Goal: Task Accomplishment & Management: Complete application form

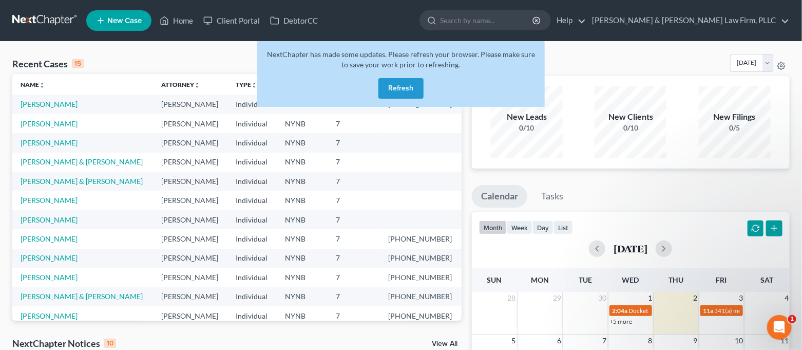
scroll to position [21, 0]
click at [399, 92] on button "Refresh" at bounding box center [401, 88] width 45 height 21
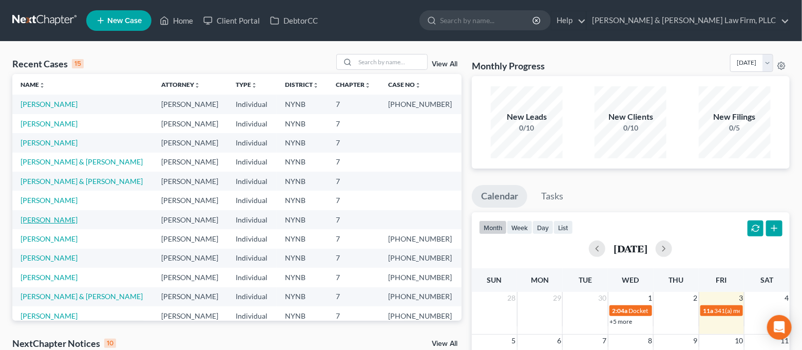
click at [69, 222] on link "[PERSON_NAME]" at bounding box center [49, 219] width 57 height 9
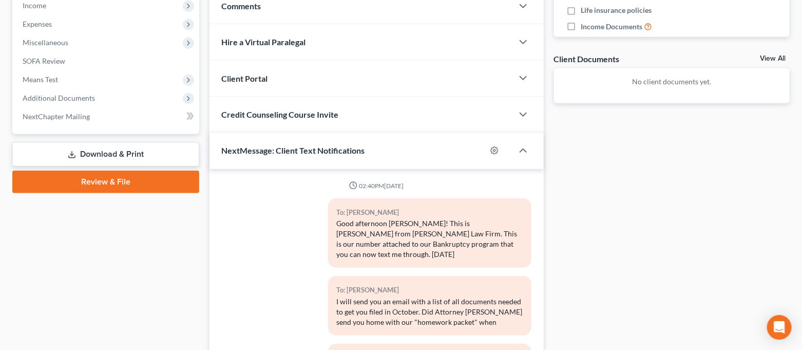
scroll to position [420, 0]
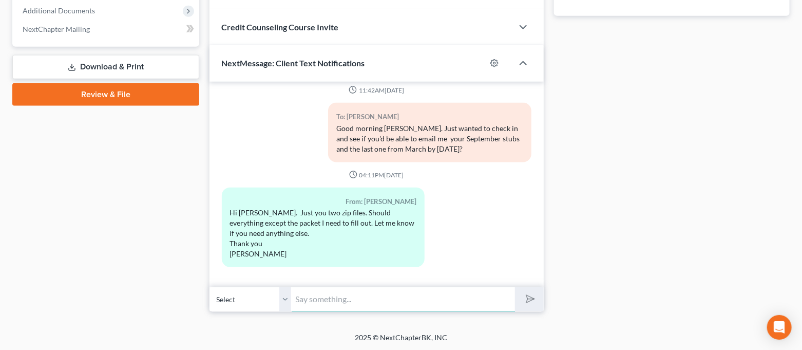
click at [394, 294] on input "text" at bounding box center [404, 299] width 224 height 25
type input "Everything looks good. Thank you!"
click at [515, 287] on button "submit" at bounding box center [529, 299] width 28 height 24
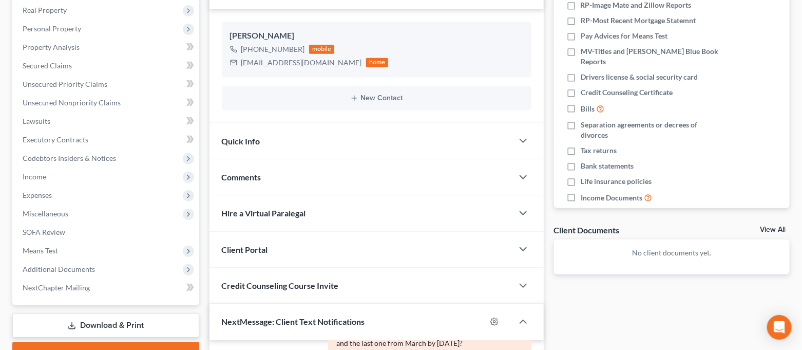
scroll to position [78, 0]
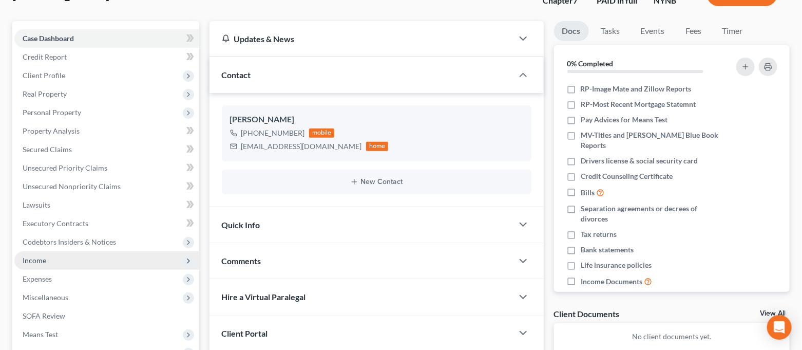
click at [60, 262] on span "Income" at bounding box center [106, 260] width 185 height 18
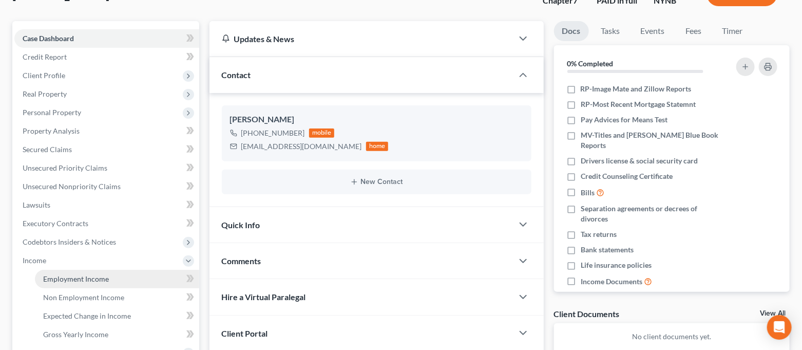
click at [61, 274] on span "Employment Income" at bounding box center [76, 278] width 66 height 9
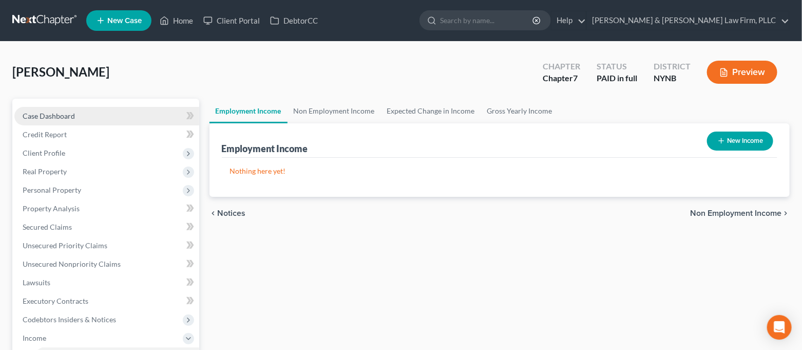
click at [103, 114] on link "Case Dashboard" at bounding box center [106, 116] width 185 height 18
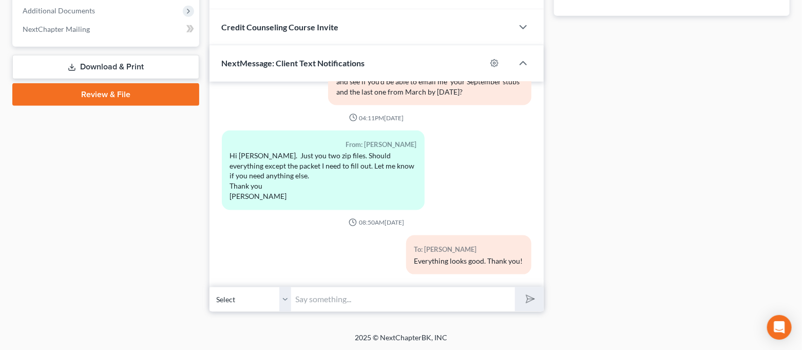
scroll to position [774, 0]
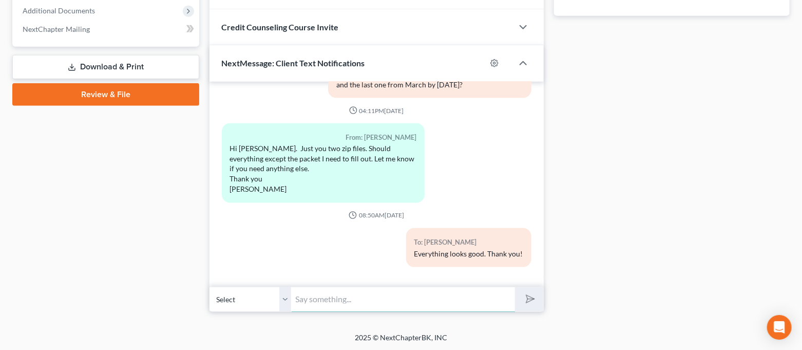
click at [439, 296] on input "text" at bounding box center [404, 299] width 224 height 25
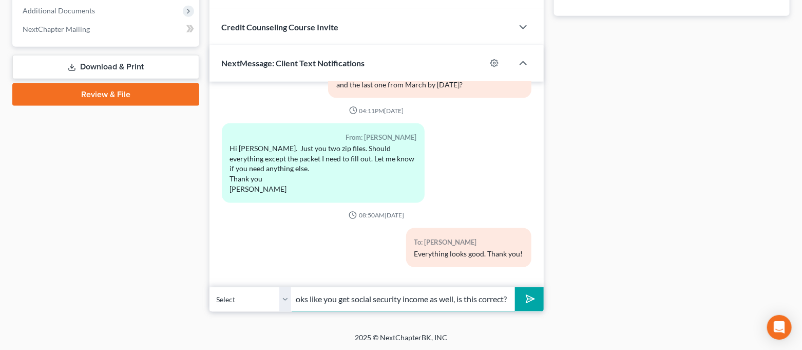
scroll to position [0, 221]
type input "Just going through the notes from when you came in, and it looks like you get s…"
click at [515, 287] on button "submit" at bounding box center [529, 299] width 28 height 24
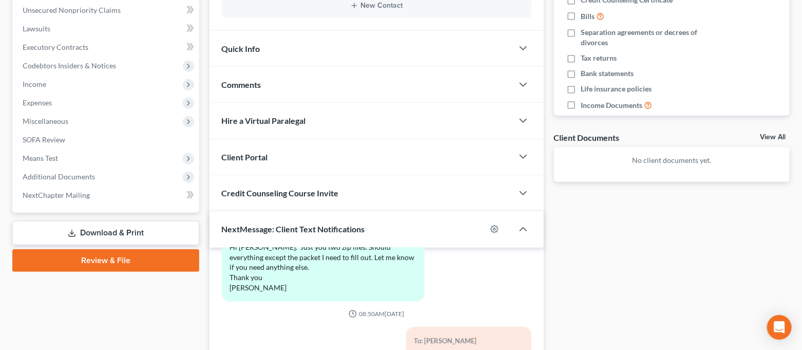
scroll to position [78, 0]
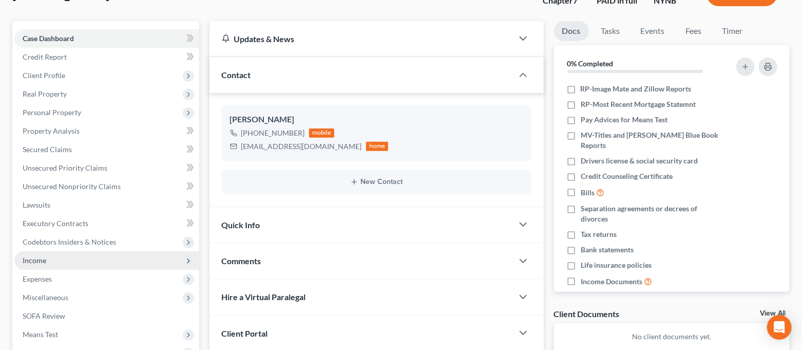
click at [64, 260] on span "Income" at bounding box center [106, 260] width 185 height 18
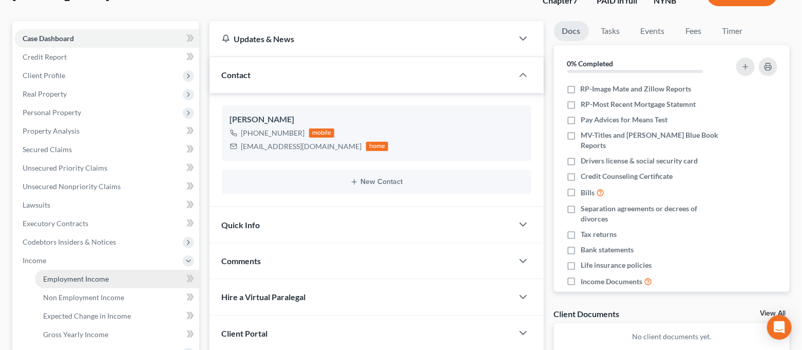
click at [68, 274] on span "Employment Income" at bounding box center [76, 278] width 66 height 9
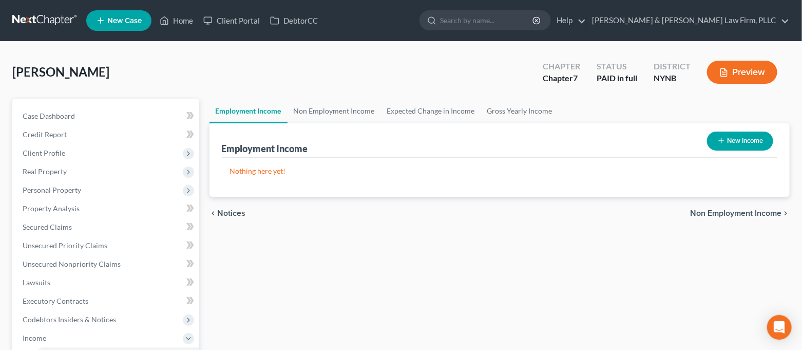
click at [737, 140] on button "New Income" at bounding box center [740, 140] width 66 height 19
select select "0"
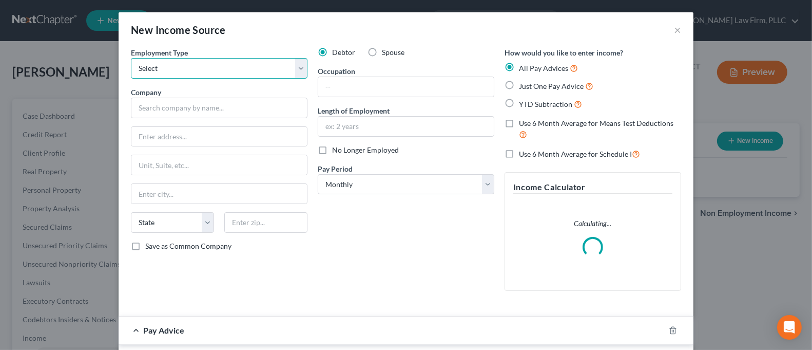
click at [253, 74] on select "Select Full or [DEMOGRAPHIC_DATA] Employment Self Employment" at bounding box center [219, 68] width 177 height 21
select select "0"
click at [131, 58] on select "Select Full or [DEMOGRAPHIC_DATA] Employment Self Employment" at bounding box center [219, 68] width 177 height 21
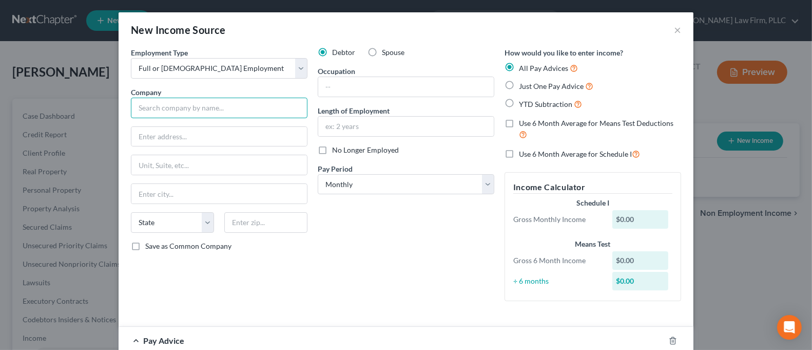
click at [239, 105] on input "text" at bounding box center [219, 108] width 177 height 21
click at [361, 89] on input "text" at bounding box center [406, 87] width 176 height 20
type input "[PERSON_NAME]"
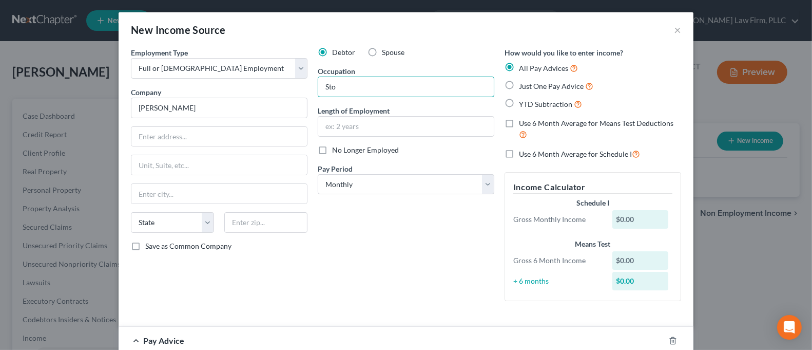
type input "Store Associate"
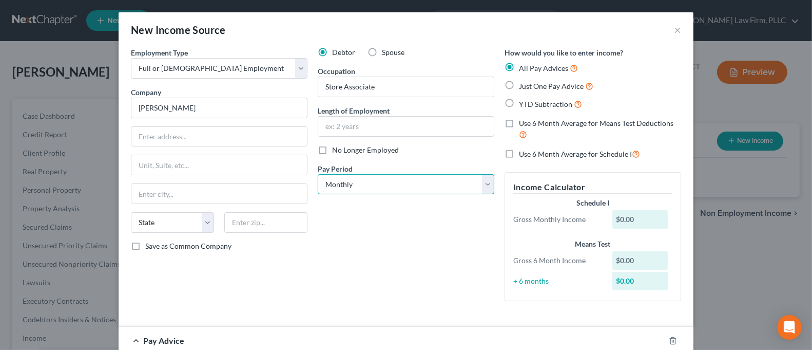
click at [421, 180] on select "Select Monthly Twice Monthly Every Other Week Weekly" at bounding box center [406, 184] width 177 height 21
select select "3"
click at [318, 174] on select "Select Monthly Twice Monthly Every Other Week Weekly" at bounding box center [406, 184] width 177 height 21
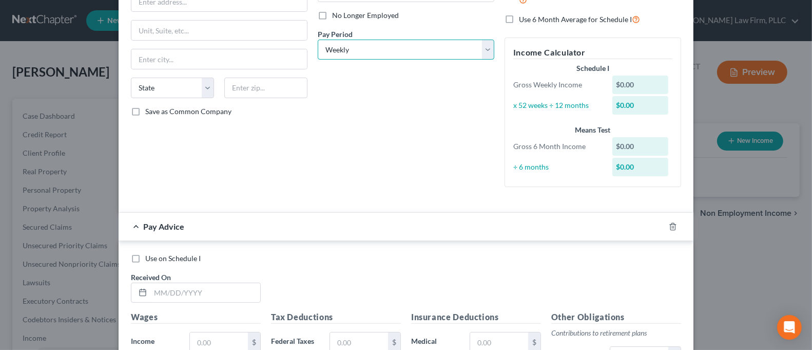
scroll to position [137, 0]
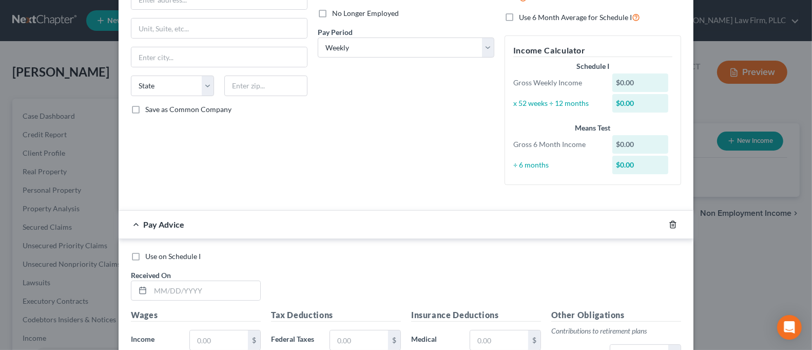
click at [669, 224] on icon "button" at bounding box center [673, 224] width 8 height 8
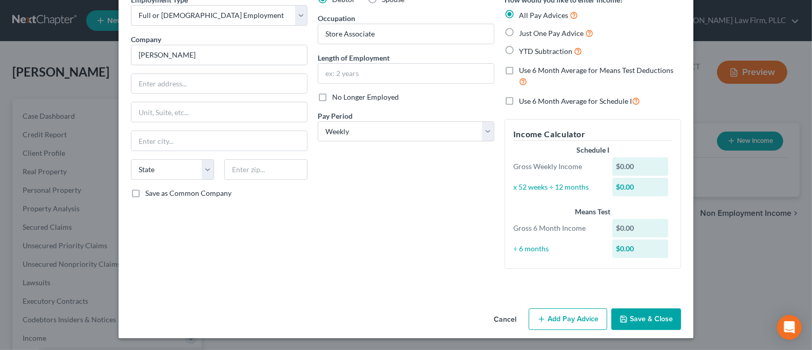
click at [637, 317] on button "Save & Close" at bounding box center [647, 319] width 70 height 22
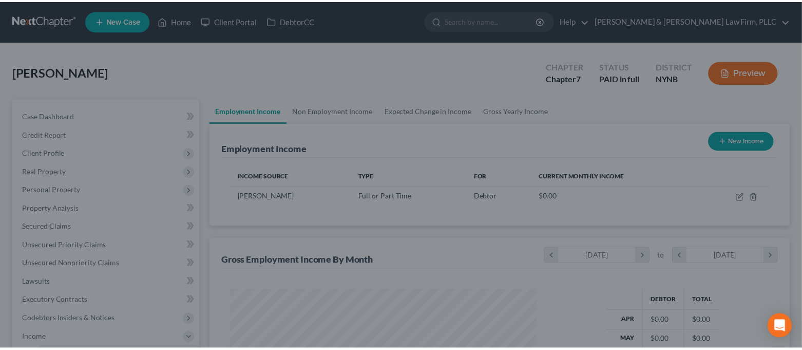
scroll to position [183, 327]
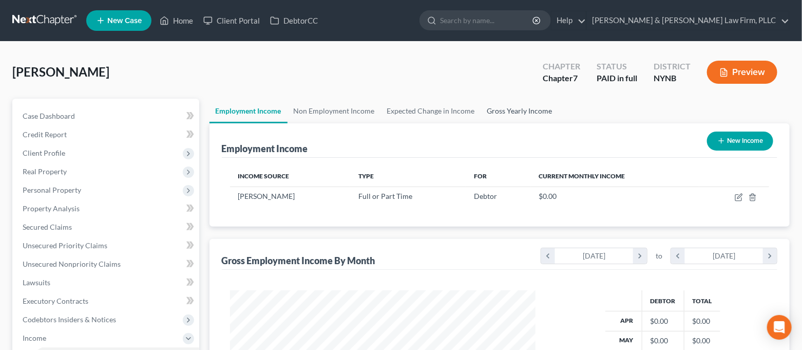
click at [518, 112] on link "Gross Yearly Income" at bounding box center [520, 111] width 78 height 25
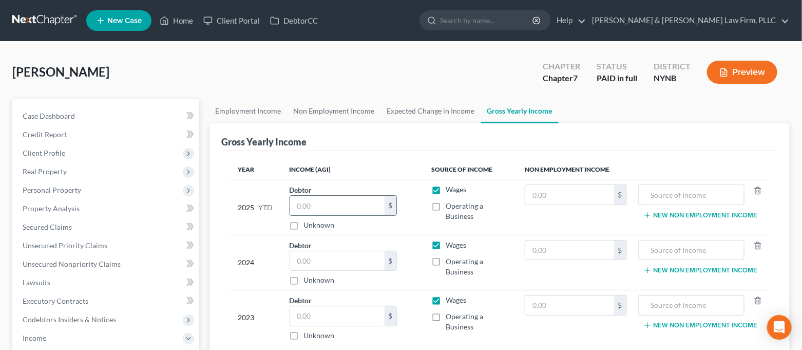
click at [321, 203] on input "text" at bounding box center [337, 206] width 94 height 20
type input "18,102.22"
click at [338, 263] on input "text" at bounding box center [337, 261] width 94 height 20
click at [331, 257] on input "text" at bounding box center [337, 261] width 94 height 20
type input "19,526.00"
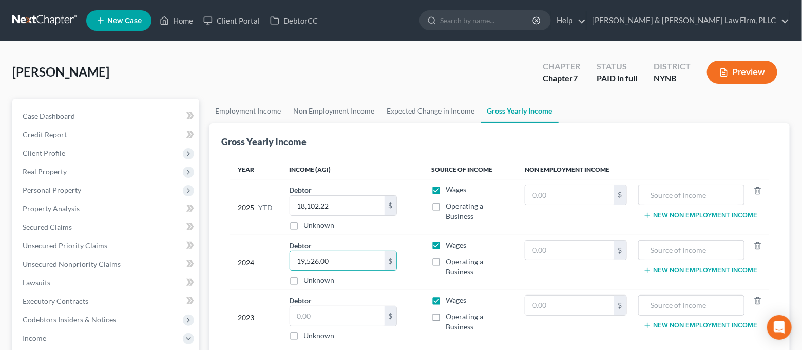
click at [228, 161] on div "Year Income (AGI) Source of Income Non Employment Income 2025 YTD Debtor 18,102…" at bounding box center [500, 258] width 556 height 215
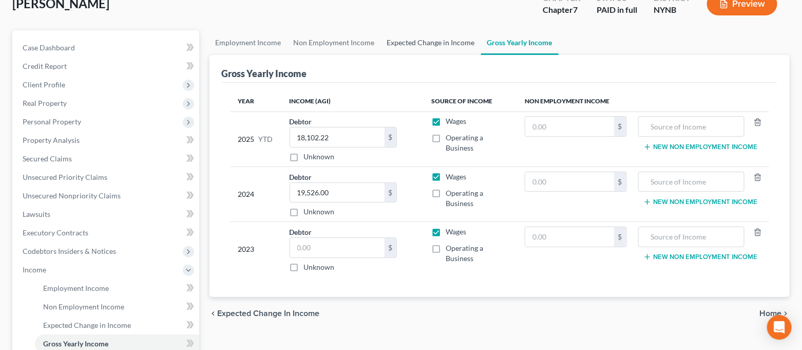
click at [430, 43] on link "Expected Change in Income" at bounding box center [431, 42] width 100 height 25
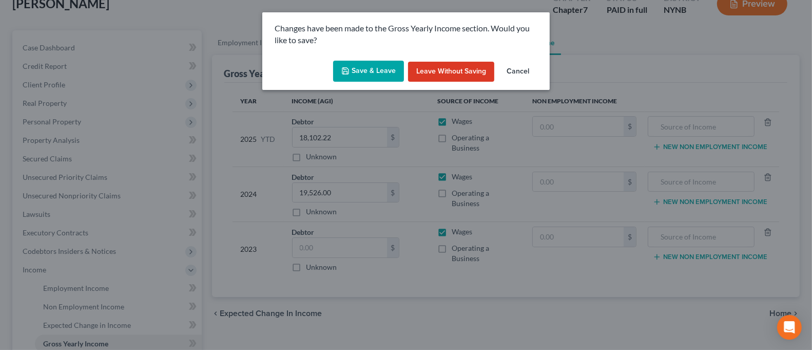
click at [381, 73] on button "Save & Leave" at bounding box center [368, 72] width 71 height 22
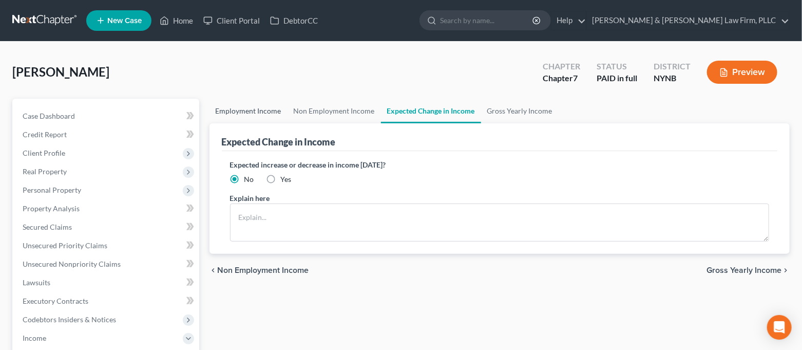
click at [263, 109] on link "Employment Income" at bounding box center [249, 111] width 78 height 25
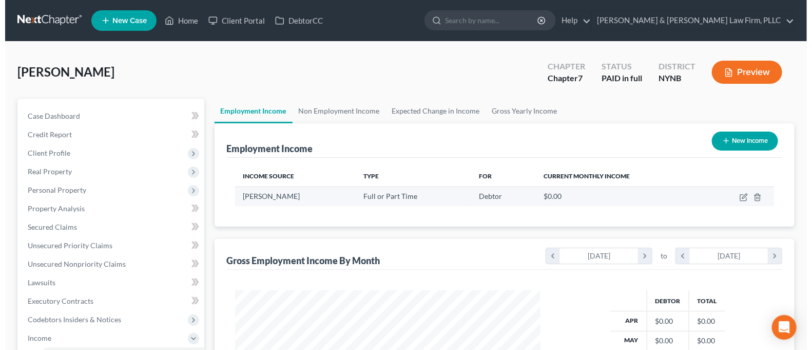
scroll to position [183, 327]
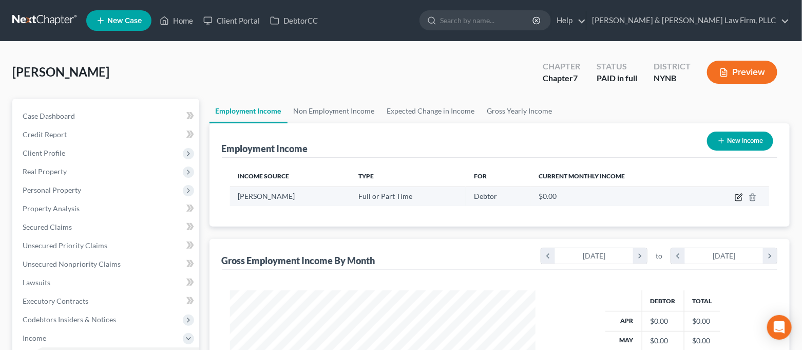
click at [738, 200] on icon "button" at bounding box center [739, 197] width 8 height 8
select select "0"
select select "3"
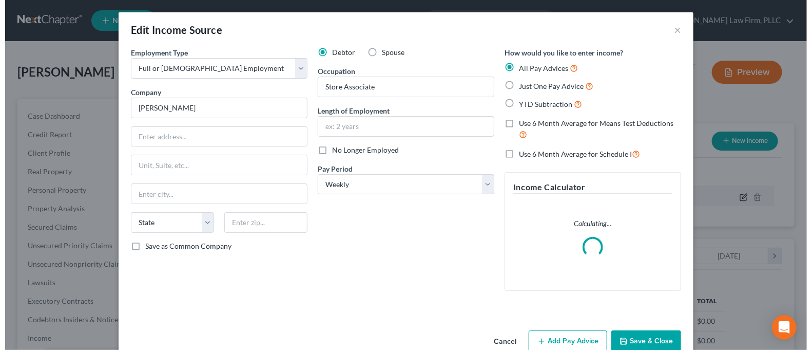
scroll to position [183, 331]
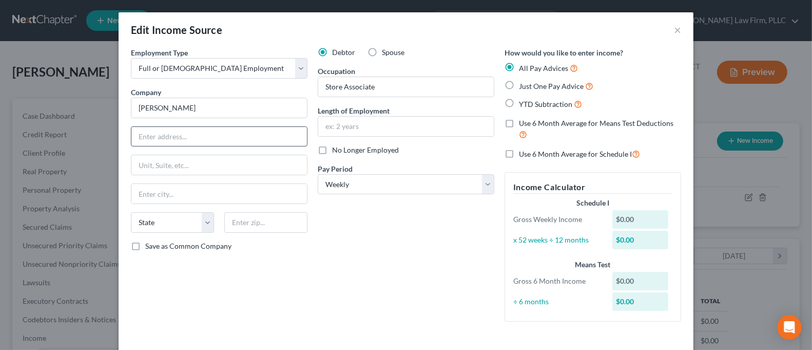
click at [172, 134] on input "text" at bounding box center [219, 137] width 176 height 20
type input "[STREET_ADDRESS][PERSON_NAME]"
click at [201, 169] on input "text" at bounding box center [219, 165] width 176 height 20
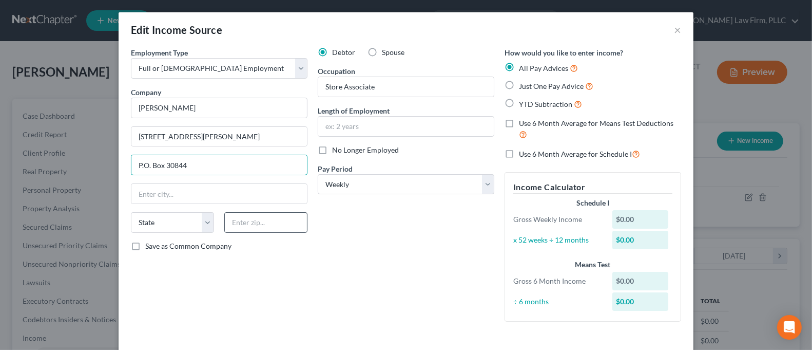
type input "P.O. Box 30844"
click at [276, 228] on input "text" at bounding box center [265, 222] width 83 height 21
type input "14603"
click at [364, 274] on div "Debtor Spouse Occupation Store Associate Length of Employment No Longer Employe…" at bounding box center [406, 188] width 187 height 282
type input "[GEOGRAPHIC_DATA]"
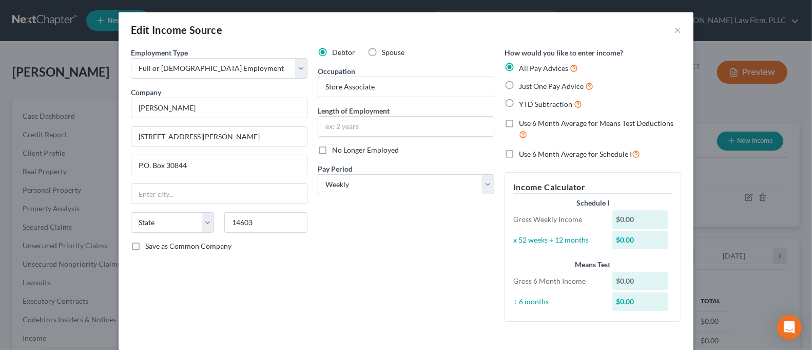
select select "35"
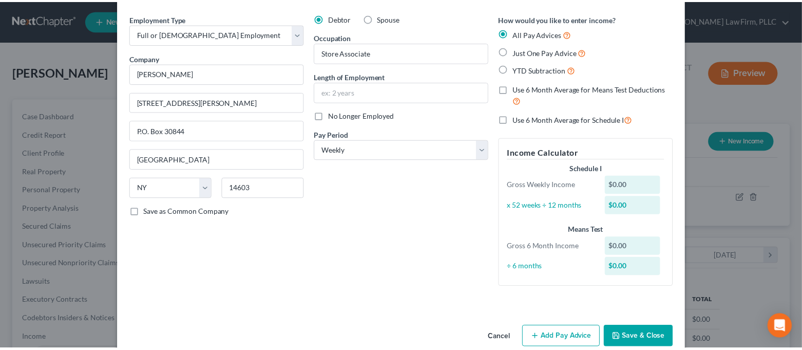
scroll to position [53, 0]
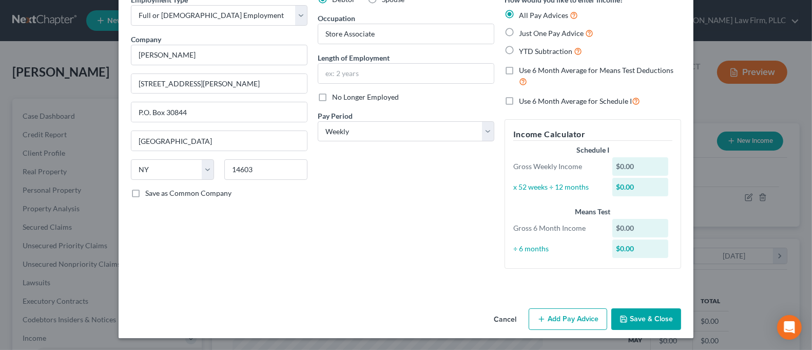
click at [650, 322] on button "Save & Close" at bounding box center [647, 319] width 70 height 22
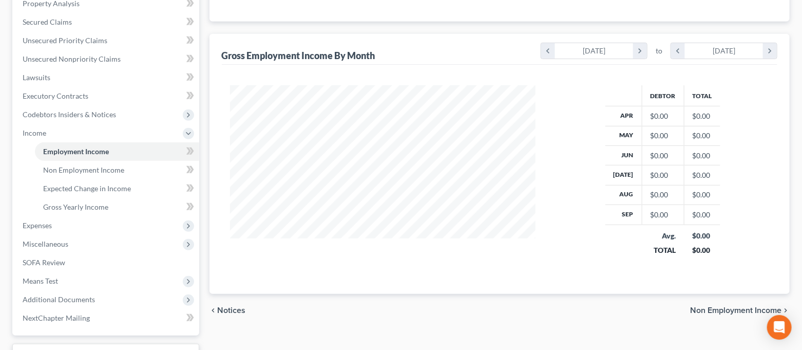
scroll to position [0, 0]
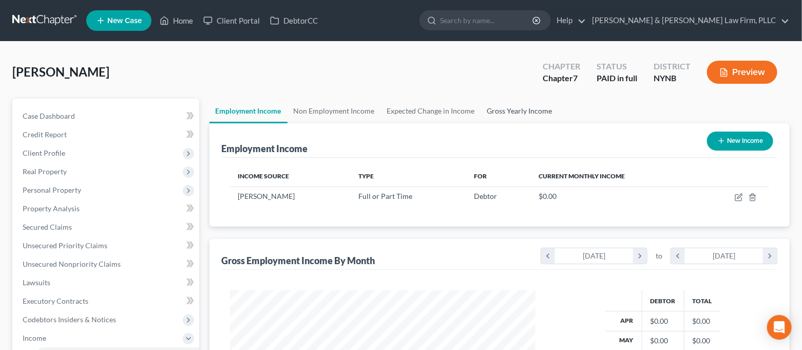
click at [527, 115] on link "Gross Yearly Income" at bounding box center [520, 111] width 78 height 25
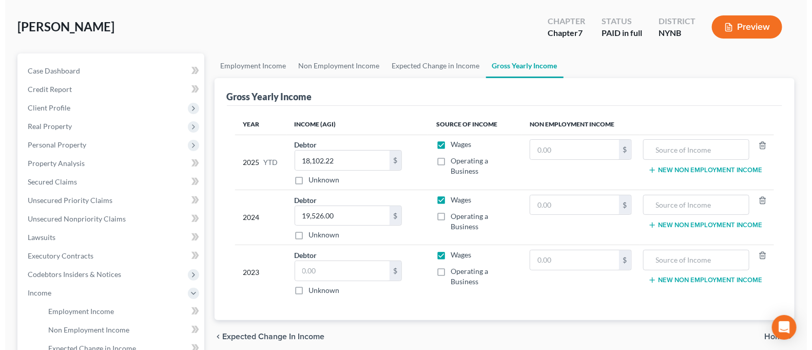
scroll to position [68, 0]
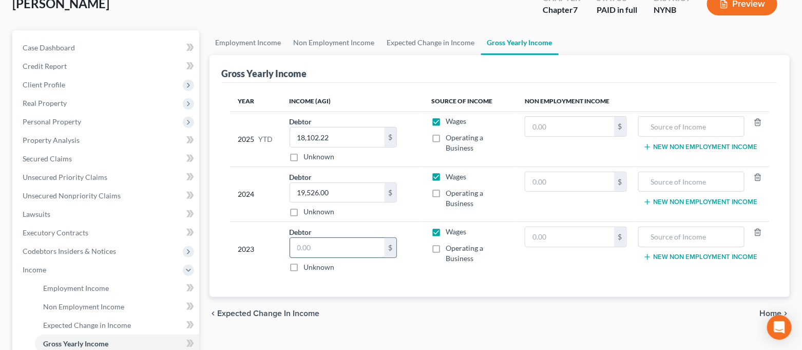
click at [338, 250] on input "text" at bounding box center [337, 248] width 94 height 20
type input "49,893.00"
click at [388, 289] on div "Year Income (AGI) Source of Income Non Employment Income 2025 YTD Debtor 18,102…" at bounding box center [500, 190] width 556 height 215
click at [440, 39] on link "Expected Change in Income" at bounding box center [431, 42] width 100 height 25
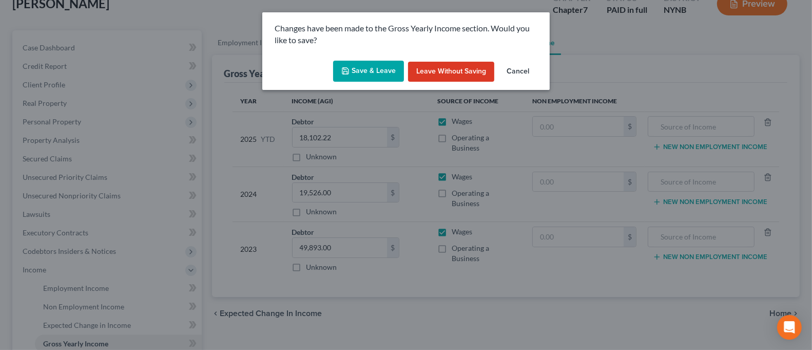
click at [375, 75] on button "Save & Leave" at bounding box center [368, 72] width 71 height 22
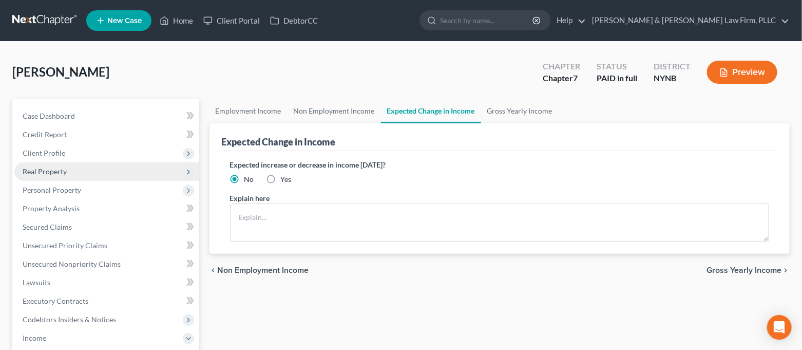
click at [86, 163] on span "Real Property" at bounding box center [106, 171] width 185 height 18
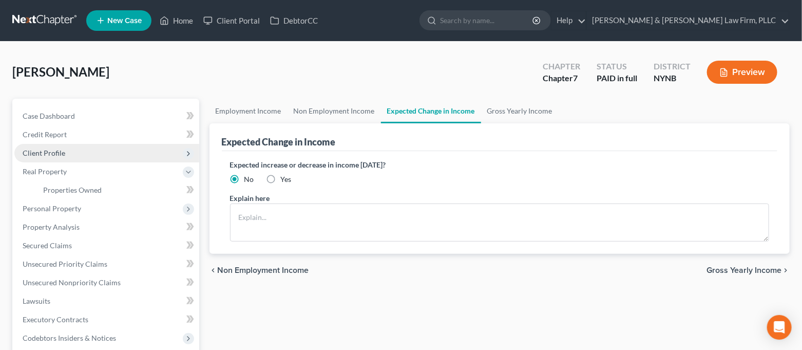
click at [88, 156] on span "Client Profile" at bounding box center [106, 153] width 185 height 18
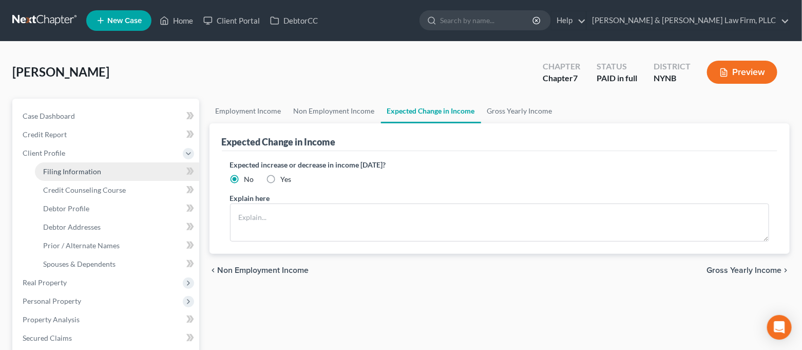
click at [88, 167] on span "Filing Information" at bounding box center [72, 171] width 58 height 9
select select "1"
select select "0"
select select "35"
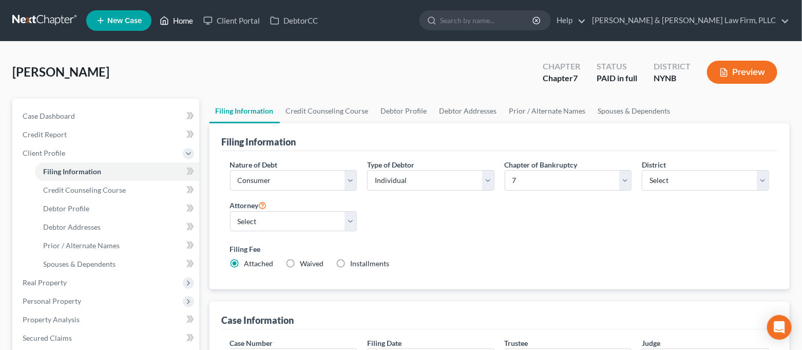
click at [175, 16] on link "Home" at bounding box center [177, 20] width 44 height 18
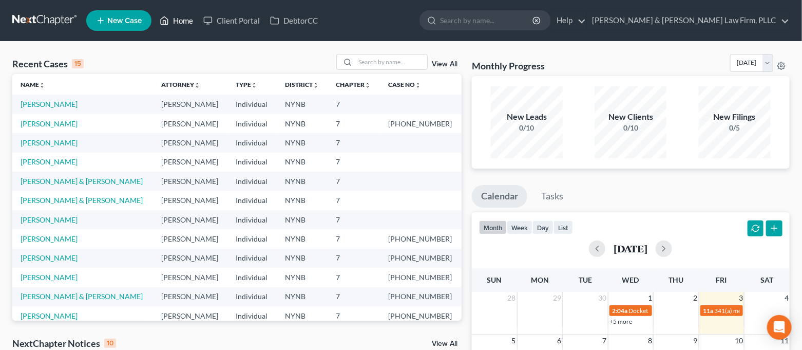
scroll to position [205, 0]
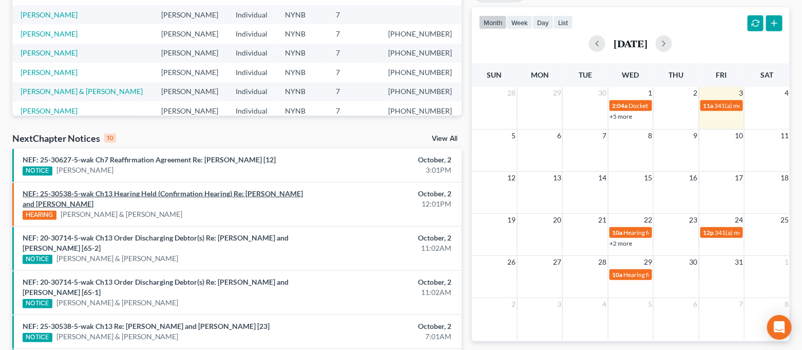
click at [201, 191] on link "NEF: 25-30538-5-wak Ch13 Hearing Held (Confirmation Hearing) Re: [PERSON_NAME] …" at bounding box center [163, 198] width 280 height 19
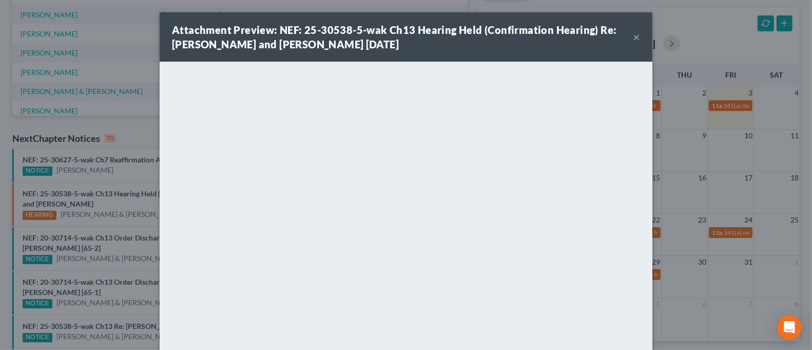
click at [633, 37] on button "×" at bounding box center [636, 37] width 7 height 12
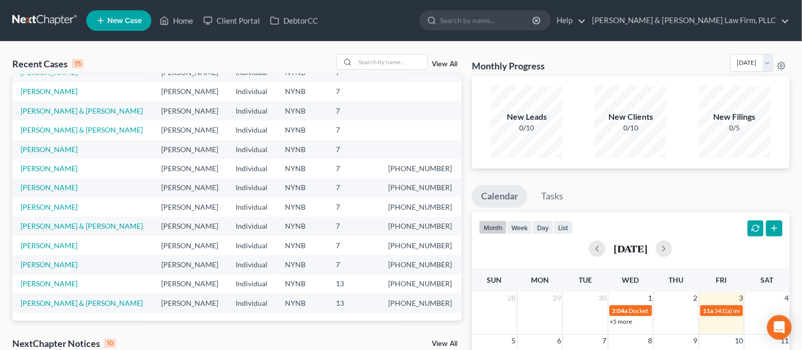
scroll to position [0, 0]
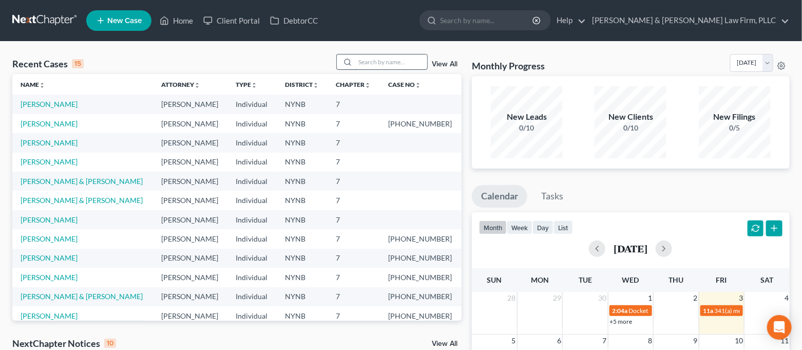
click at [368, 63] on input "search" at bounding box center [391, 61] width 72 height 15
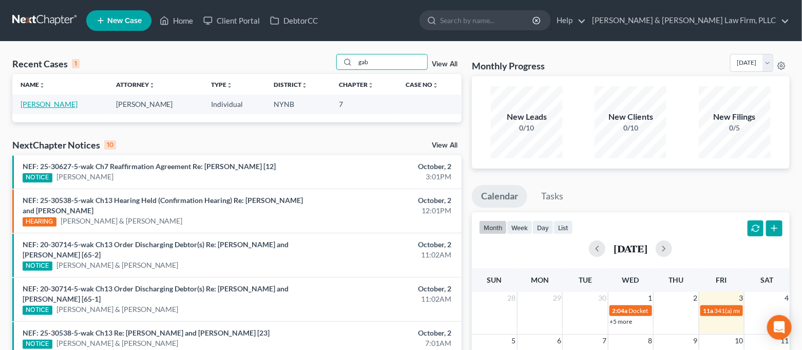
type input "gab"
click at [46, 104] on link "[PERSON_NAME]" at bounding box center [49, 104] width 57 height 9
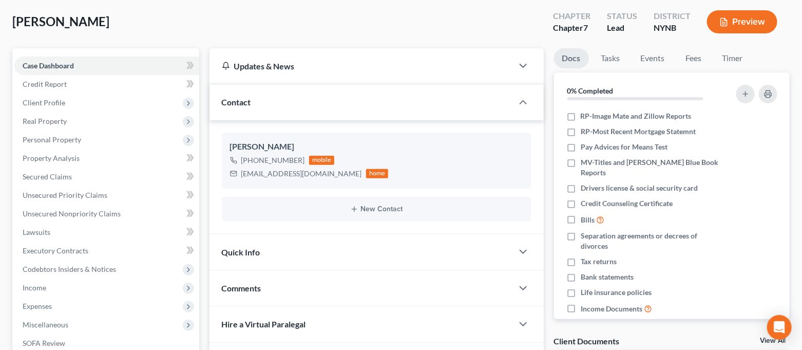
scroll to position [137, 0]
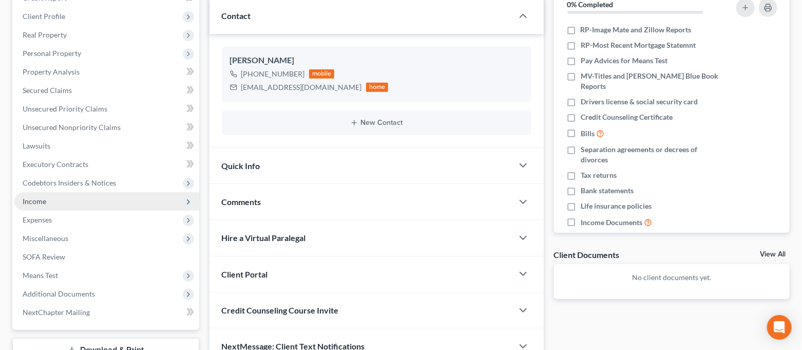
click at [108, 199] on span "Income" at bounding box center [106, 201] width 185 height 18
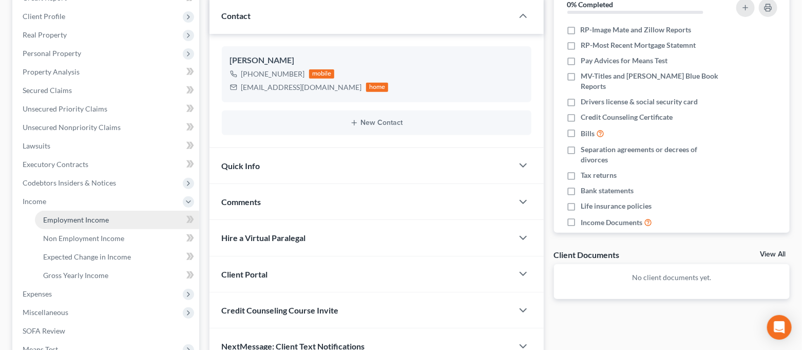
click at [98, 217] on span "Employment Income" at bounding box center [76, 219] width 66 height 9
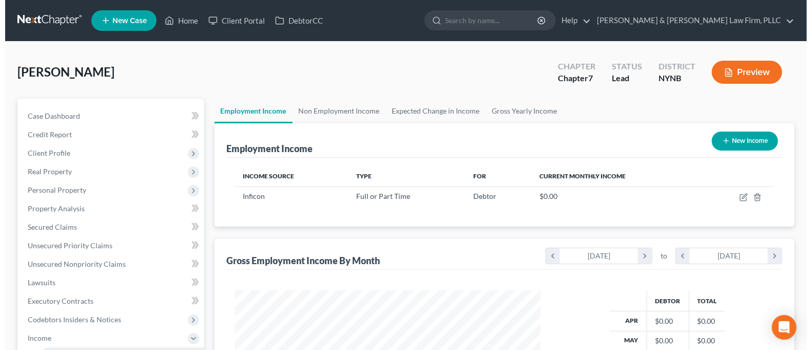
scroll to position [183, 327]
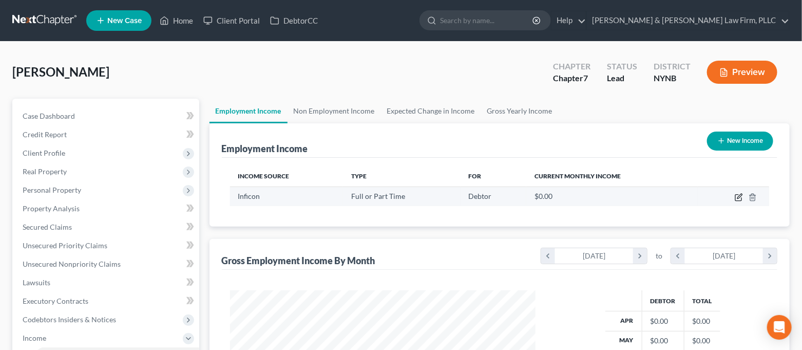
click at [742, 197] on icon "button" at bounding box center [738, 198] width 6 height 6
select select "0"
select select "35"
select select "3"
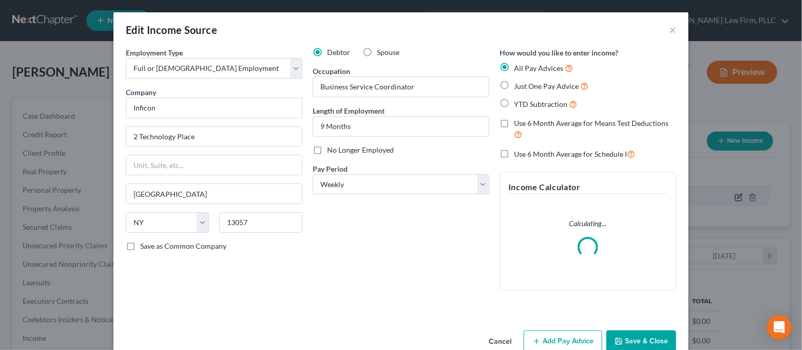
scroll to position [183, 331]
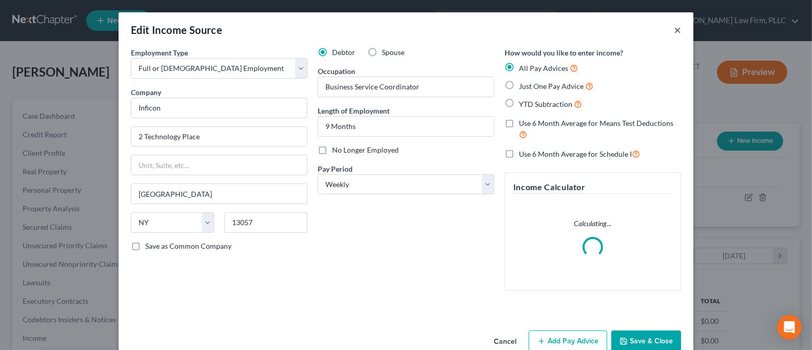
click at [674, 32] on button "×" at bounding box center [677, 30] width 7 height 12
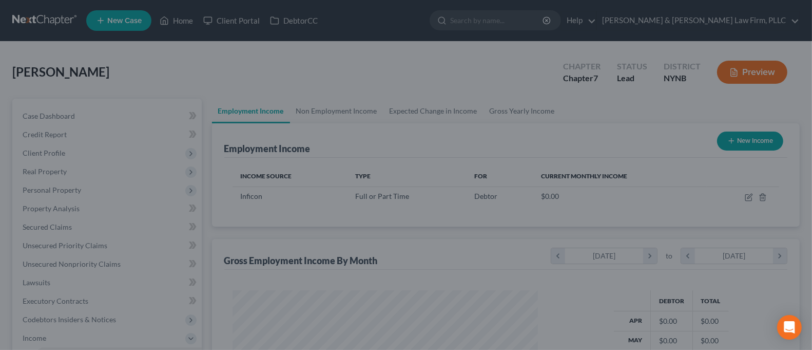
scroll to position [513395, 513253]
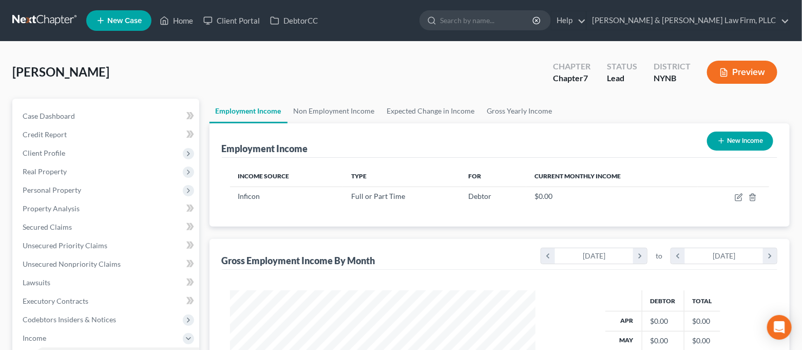
click at [751, 142] on button "New Income" at bounding box center [740, 140] width 66 height 19
select select "0"
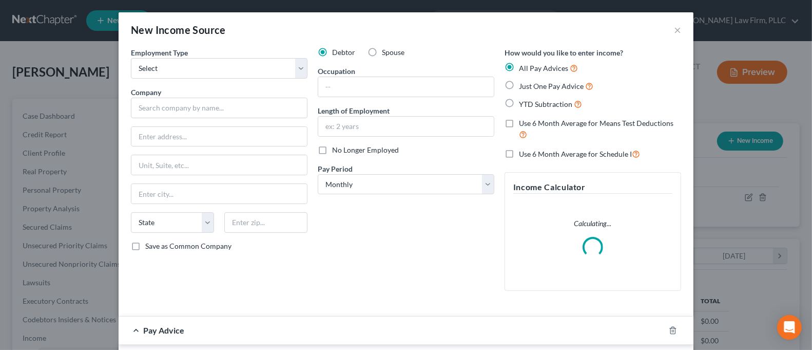
scroll to position [183, 331]
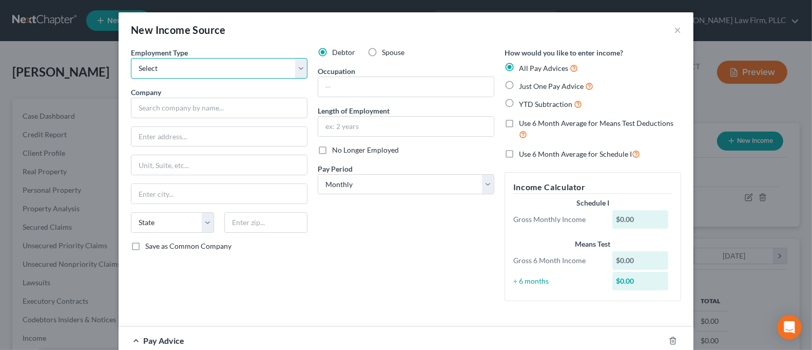
click at [231, 62] on select "Select Full or [DEMOGRAPHIC_DATA] Employment Self Employment" at bounding box center [219, 68] width 177 height 21
select select "0"
click at [131, 58] on select "Select Full or [DEMOGRAPHIC_DATA] Employment Self Employment" at bounding box center [219, 68] width 177 height 21
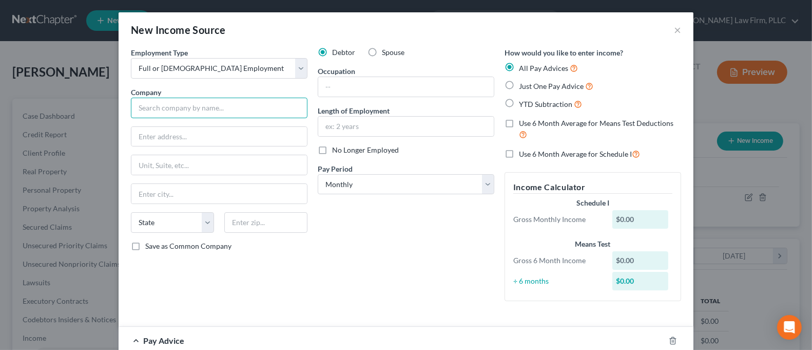
click at [195, 114] on input "text" at bounding box center [219, 108] width 177 height 21
click at [224, 132] on input "text" at bounding box center [219, 137] width 176 height 20
type input "[GEOGRAPHIC_DATA]"
type input "1732 Flyer Road"
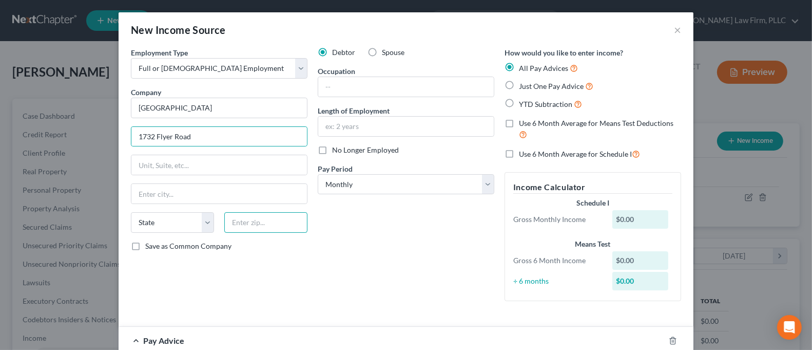
click at [293, 219] on input "text" at bounding box center [265, 222] width 83 height 21
type input "13037"
click at [375, 259] on div "Debtor Spouse Occupation Length of Employment No Longer Employed Pay Period * S…" at bounding box center [406, 178] width 187 height 262
type input "Chittenango"
select select "35"
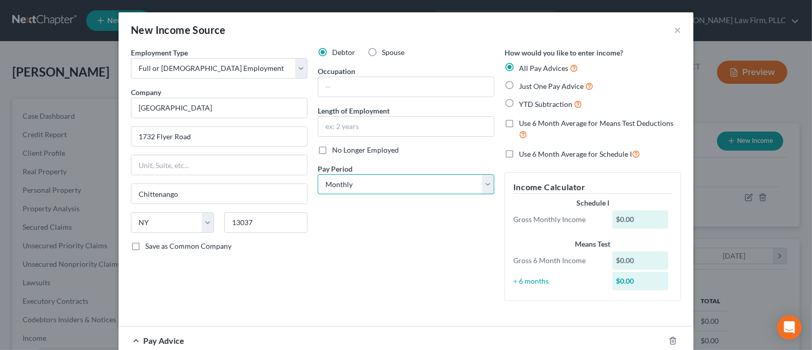
click at [356, 193] on select "Select Monthly Twice Monthly Every Other Week Weekly" at bounding box center [406, 184] width 177 height 21
drag, startPoint x: 356, startPoint y: 193, endPoint x: 361, endPoint y: 178, distance: 15.5
click at [356, 193] on select "Select Monthly Twice Monthly Every Other Week Weekly" at bounding box center [406, 184] width 177 height 21
click at [361, 152] on span "No Longer Employed" at bounding box center [365, 149] width 67 height 9
click at [343, 152] on input "No Longer Employed" at bounding box center [339, 148] width 7 height 7
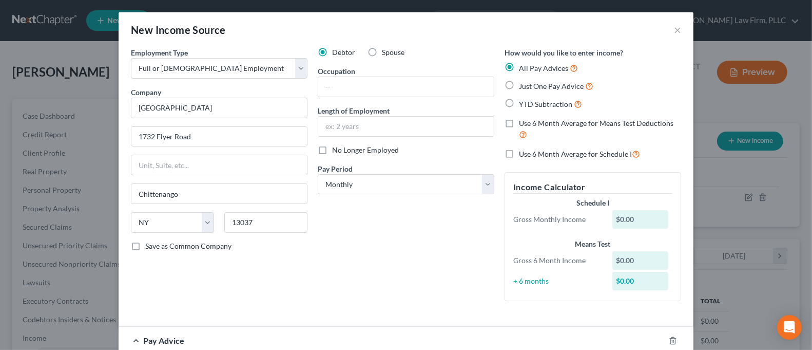
checkbox input "true"
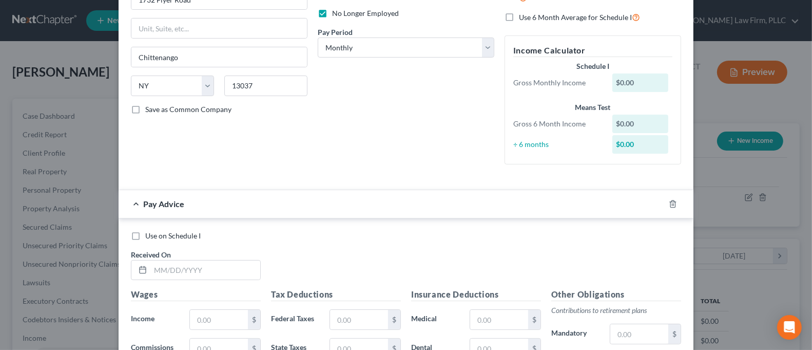
scroll to position [0, 0]
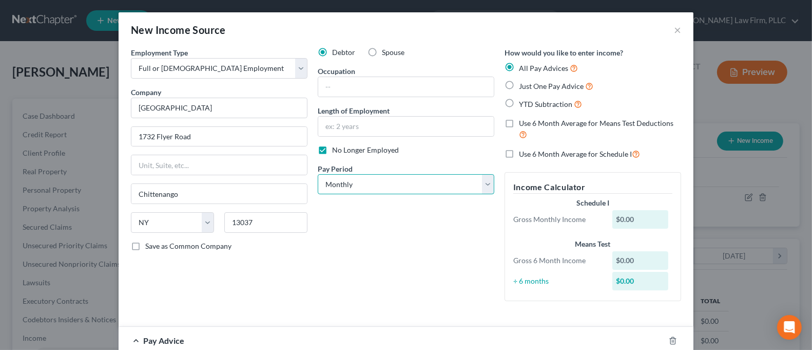
click at [398, 184] on select "Select Monthly Twice Monthly Every Other Week Weekly" at bounding box center [406, 184] width 177 height 21
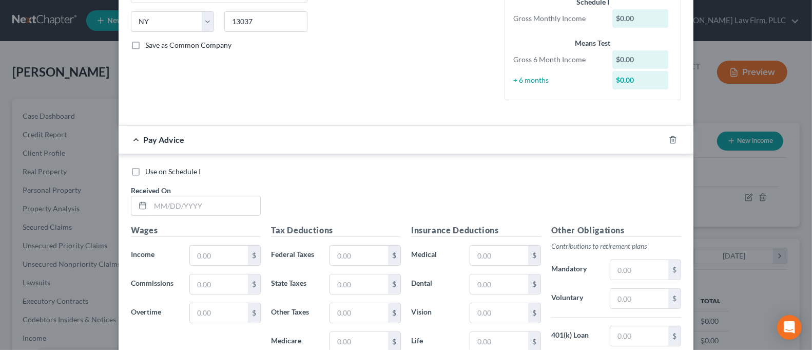
scroll to position [274, 0]
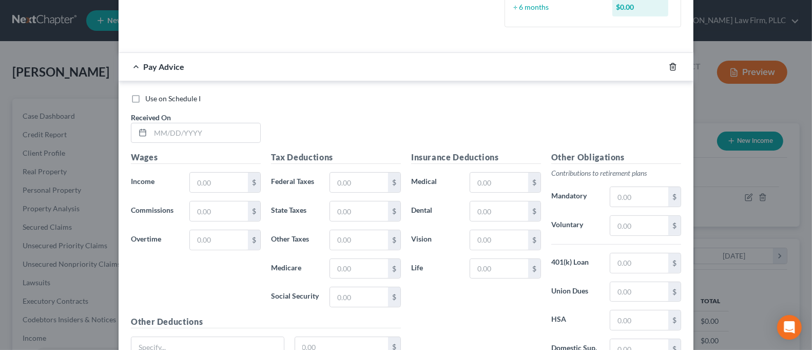
click at [671, 68] on icon "button" at bounding box center [673, 67] width 8 height 8
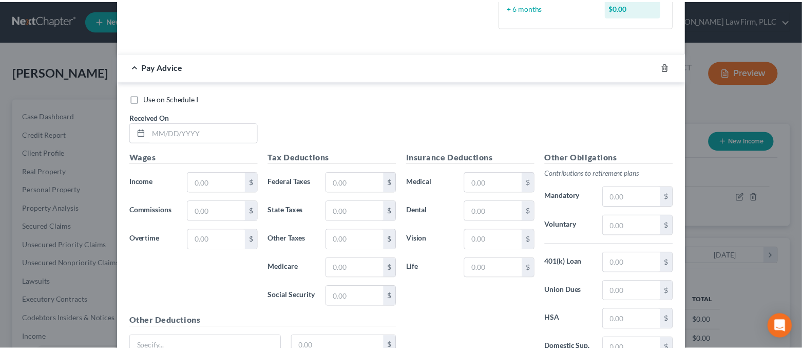
scroll to position [32, 0]
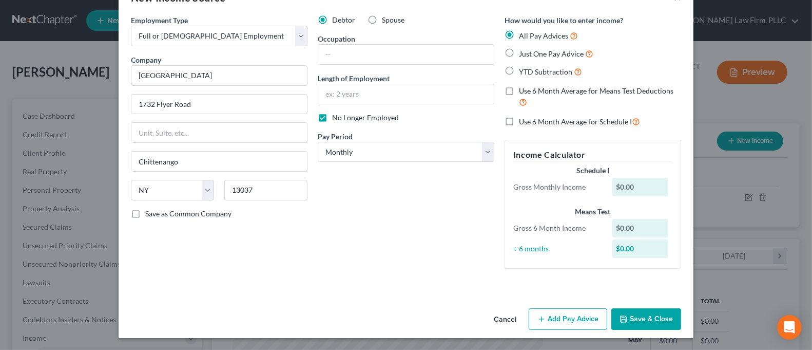
drag, startPoint x: 625, startPoint y: 318, endPoint x: 634, endPoint y: 311, distance: 11.7
click at [627, 317] on button "Save & Close" at bounding box center [647, 319] width 70 height 22
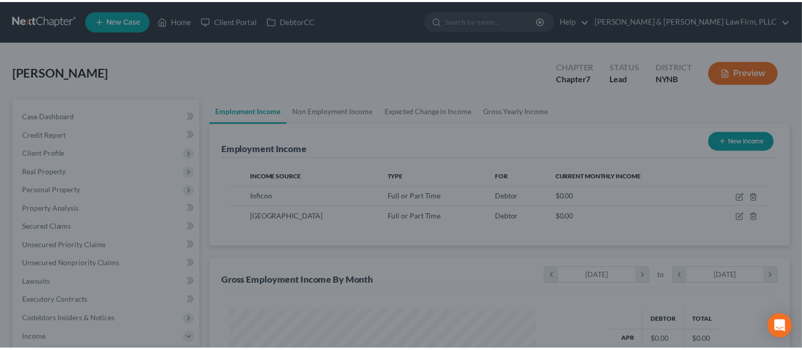
scroll to position [513395, 513253]
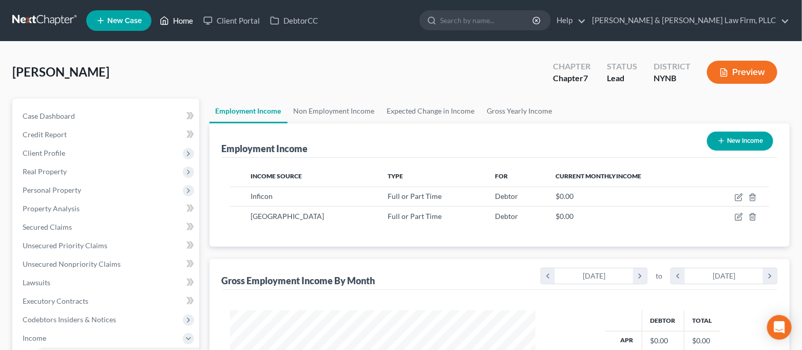
click at [176, 17] on link "Home" at bounding box center [177, 20] width 44 height 18
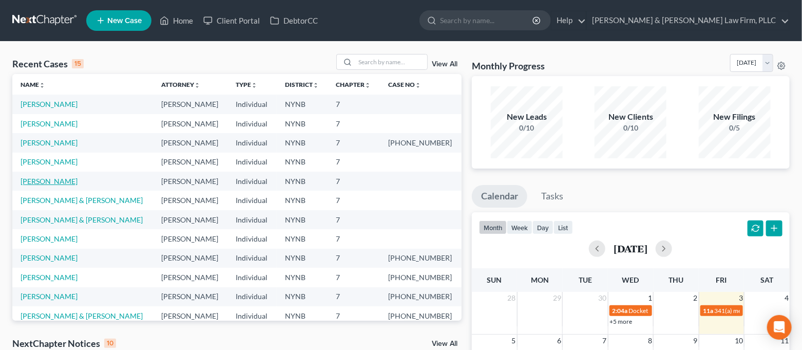
click at [53, 177] on link "[PERSON_NAME]" at bounding box center [49, 181] width 57 height 9
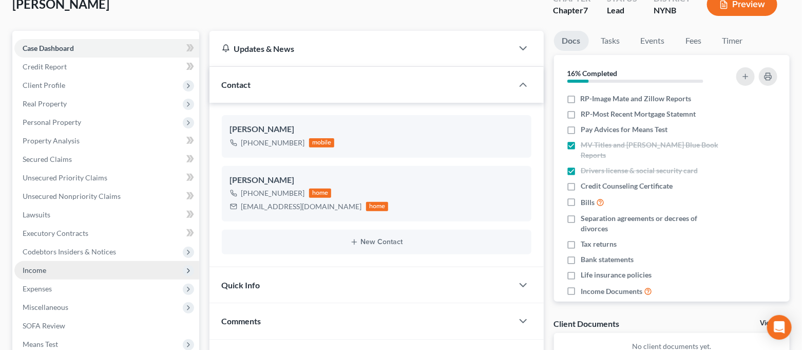
scroll to position [68, 0]
click at [71, 272] on span "Income" at bounding box center [106, 269] width 185 height 18
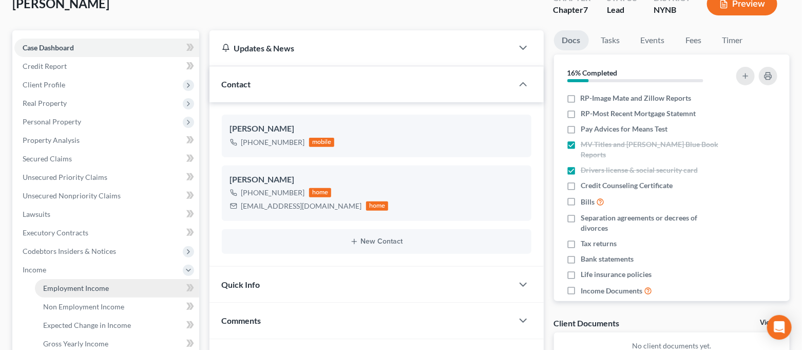
click at [70, 281] on link "Employment Income" at bounding box center [117, 288] width 164 height 18
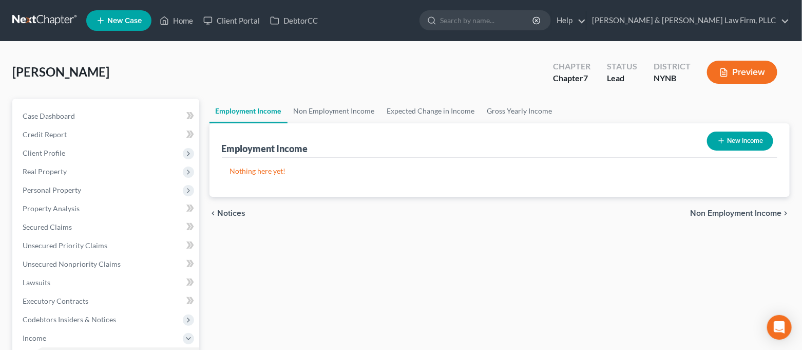
click at [738, 149] on button "New Income" at bounding box center [740, 140] width 66 height 19
select select "0"
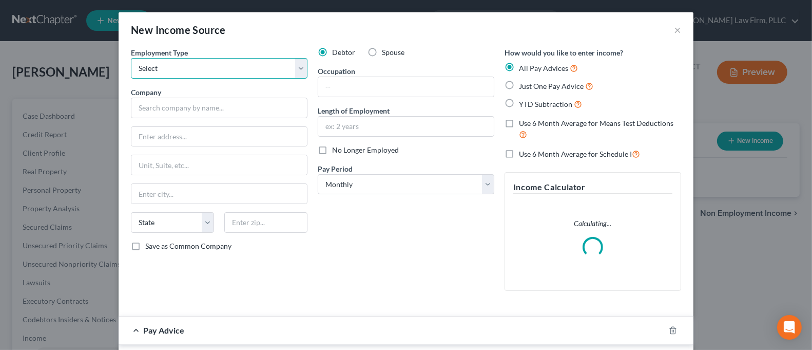
click at [211, 68] on select "Select Full or [DEMOGRAPHIC_DATA] Employment Self Employment" at bounding box center [219, 68] width 177 height 21
select select "0"
click at [131, 58] on select "Select Full or [DEMOGRAPHIC_DATA] Employment Self Employment" at bounding box center [219, 68] width 177 height 21
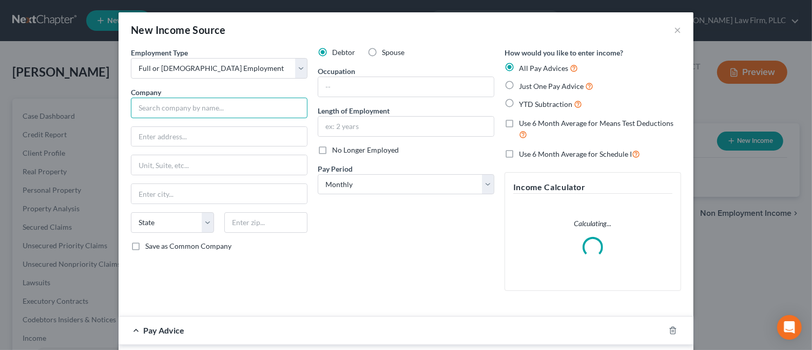
click at [181, 104] on input "text" at bounding box center [219, 108] width 177 height 21
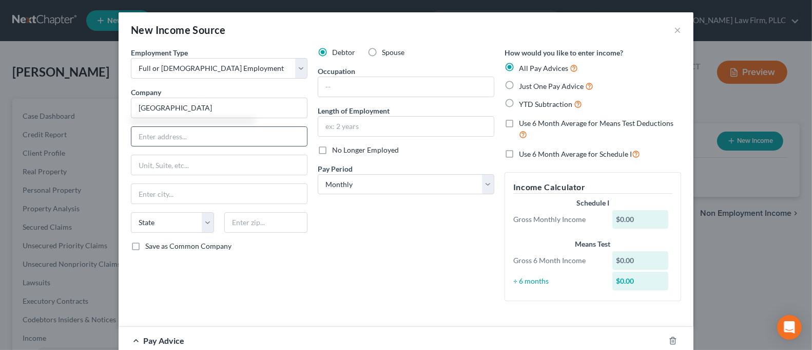
click at [184, 133] on input "text" at bounding box center [219, 137] width 176 height 20
type input "[GEOGRAPHIC_DATA]"
type input "[STREET_ADDRESS]"
click at [256, 224] on input "text" at bounding box center [265, 222] width 83 height 21
type input "13035"
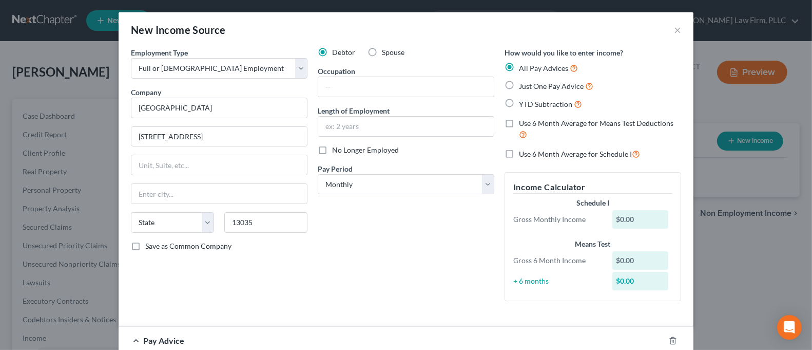
click at [370, 274] on div "Debtor Spouse Occupation Length of Employment No Longer Employed Pay Period * S…" at bounding box center [406, 178] width 187 height 262
type input "Cazenovia"
select select "35"
click at [369, 121] on input "text" at bounding box center [406, 127] width 176 height 20
type input "1 Year"
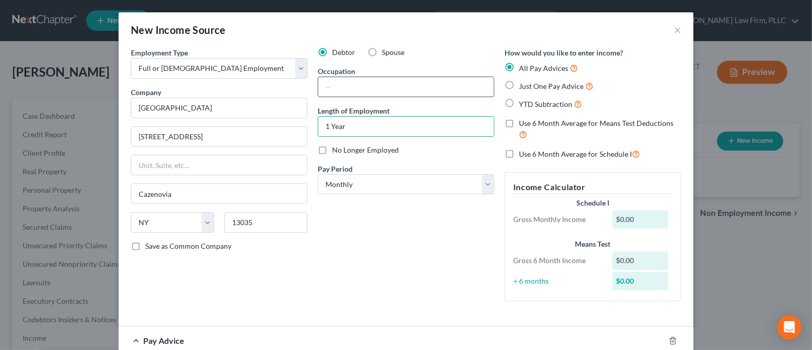
click at [355, 78] on input "text" at bounding box center [406, 87] width 176 height 20
type input "Custodian"
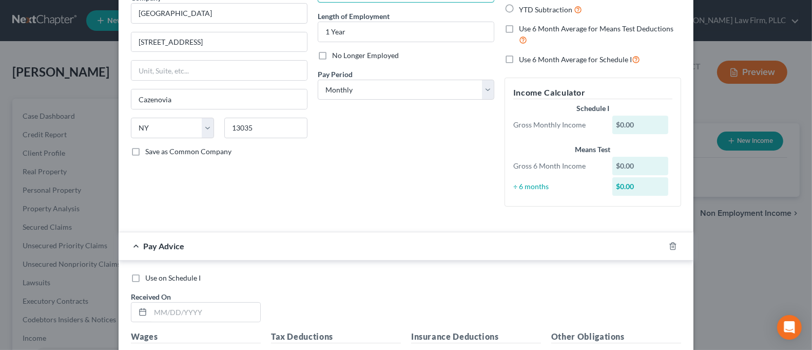
scroll to position [137, 0]
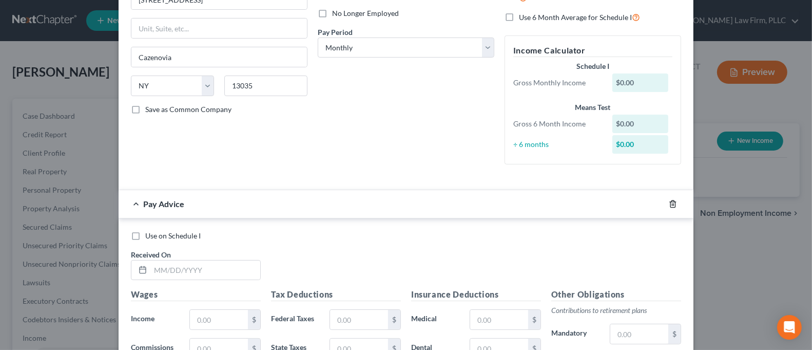
click at [674, 204] on line "button" at bounding box center [674, 204] width 0 height 2
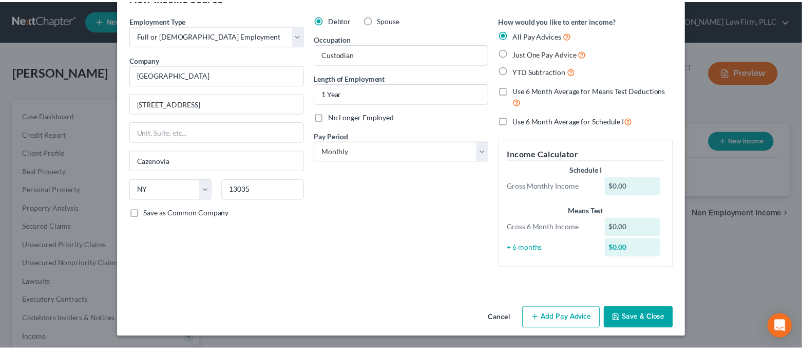
scroll to position [32, 0]
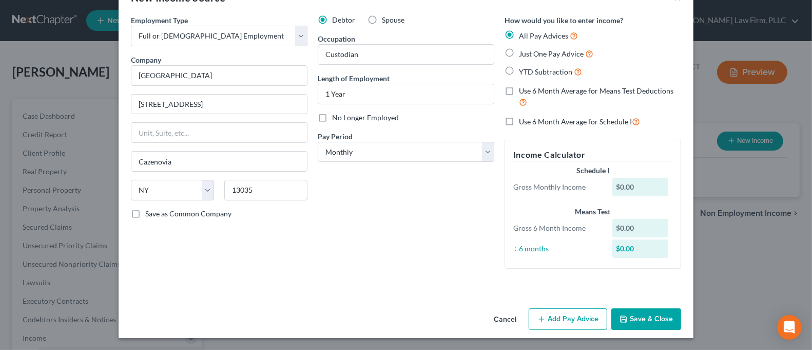
click at [662, 315] on button "Save & Close" at bounding box center [647, 319] width 70 height 22
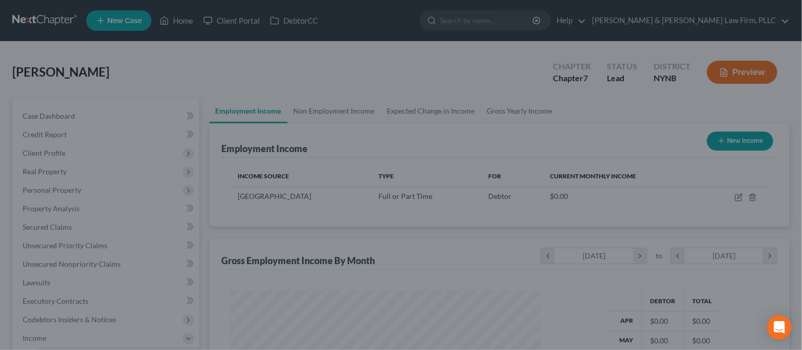
scroll to position [513395, 513253]
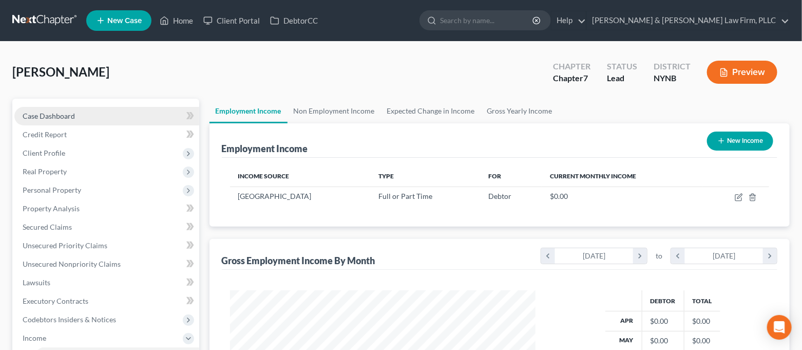
click at [82, 119] on link "Case Dashboard" at bounding box center [106, 116] width 185 height 18
